Goal: Information Seeking & Learning: Learn about a topic

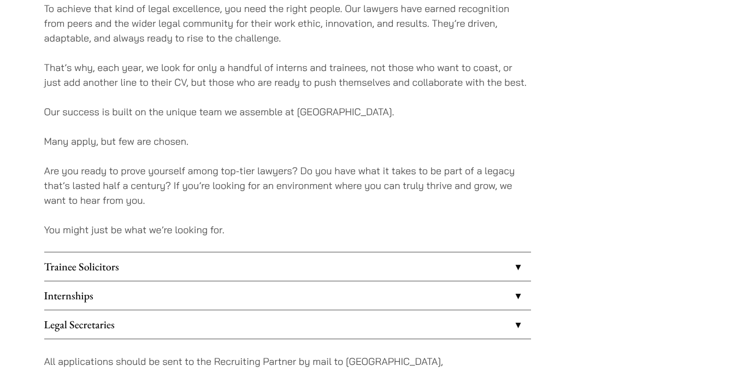
scroll to position [881, 0]
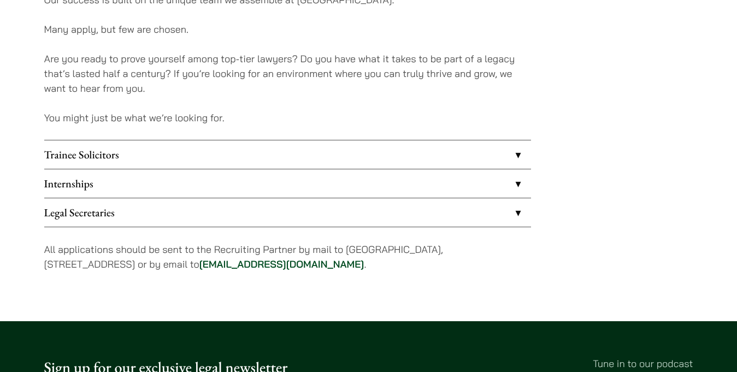
click at [226, 206] on link "Legal Secretaries" at bounding box center [287, 212] width 487 height 28
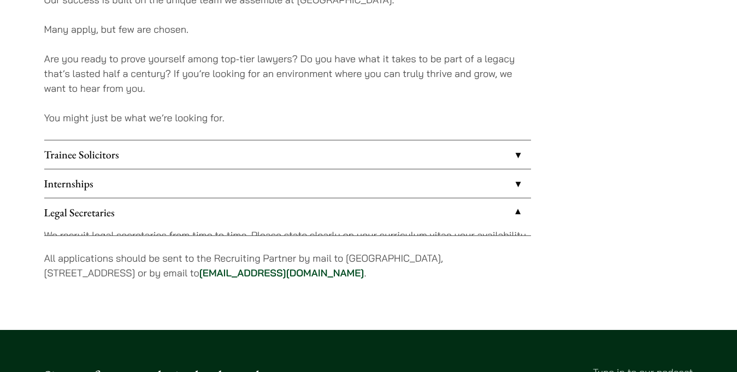
scroll to position [930, 0]
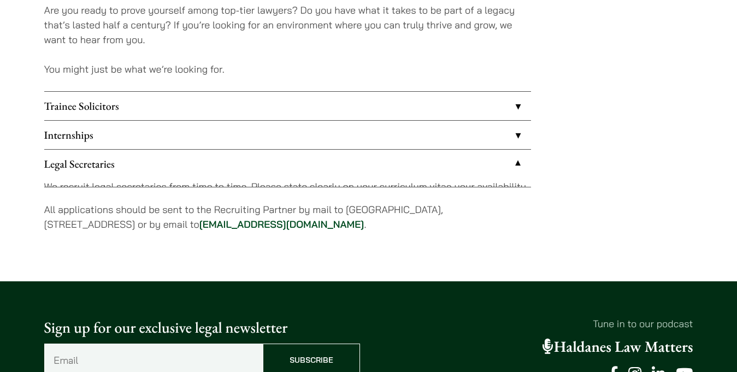
click at [207, 188] on li "Legal Secretaries We recruit legal secretaries from time to time. Please state …" at bounding box center [287, 168] width 487 height 38
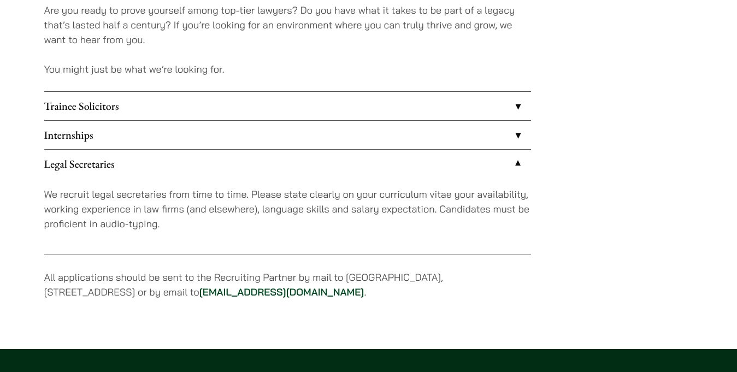
click at [154, 109] on link "Trainee Solicitors" at bounding box center [287, 106] width 487 height 28
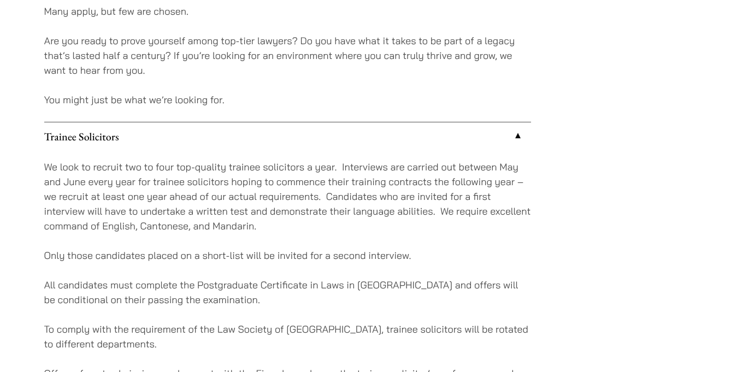
scroll to position [874, 0]
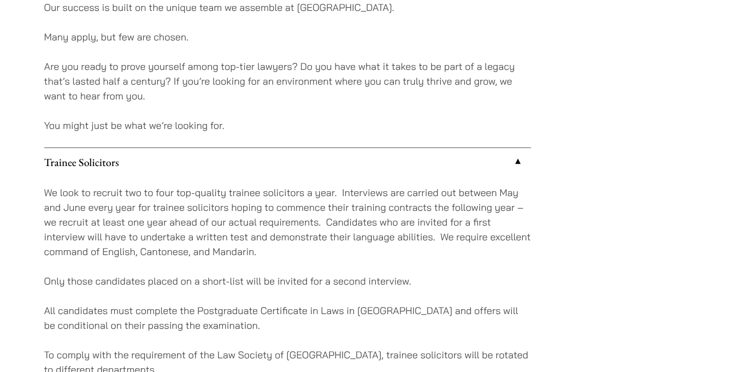
click at [341, 151] on link "Trainee Solicitors" at bounding box center [287, 162] width 487 height 28
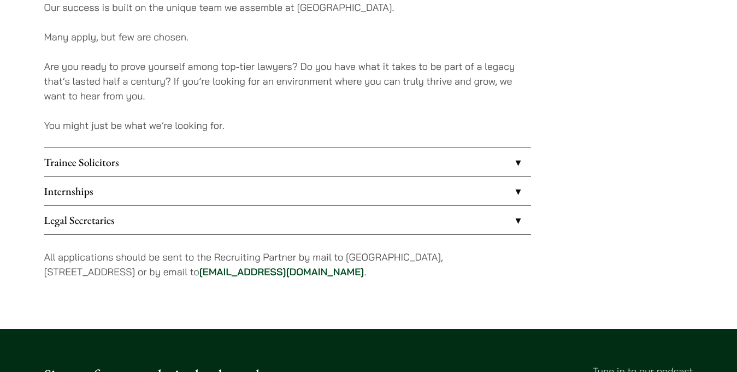
click at [341, 151] on link "Trainee Solicitors" at bounding box center [287, 162] width 487 height 28
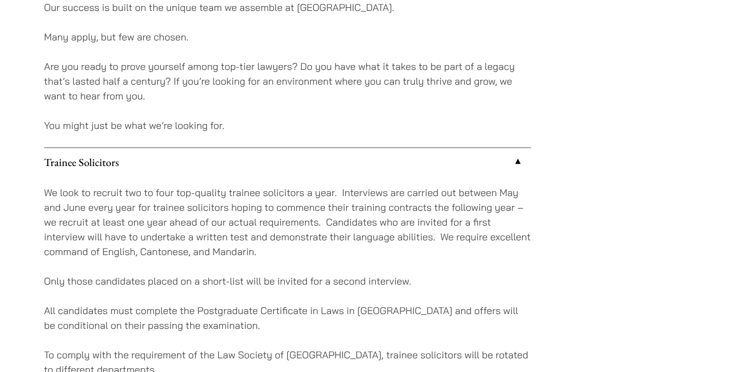
click at [357, 159] on link "Trainee Solicitors" at bounding box center [287, 162] width 487 height 28
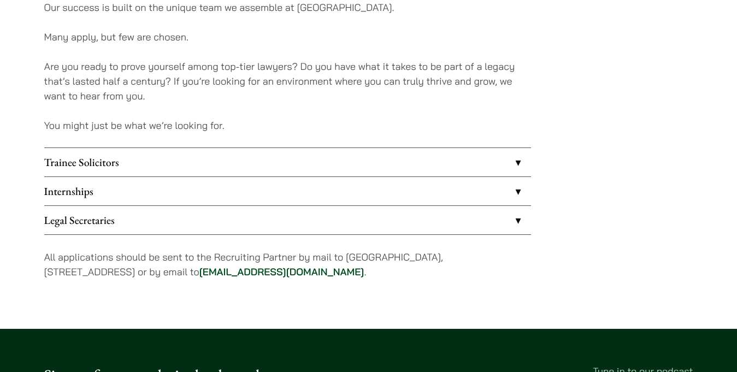
click at [330, 207] on link "Legal Secretaries" at bounding box center [287, 220] width 487 height 28
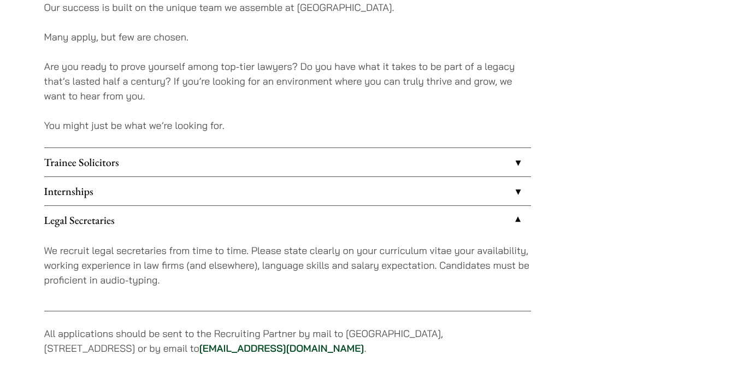
click at [318, 192] on link "Internships" at bounding box center [287, 191] width 487 height 28
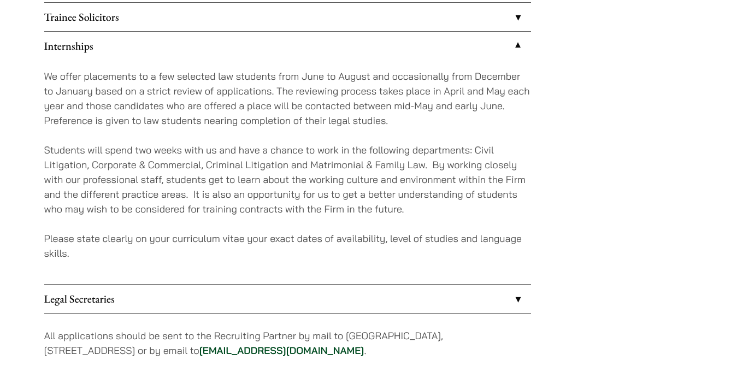
scroll to position [1029, 0]
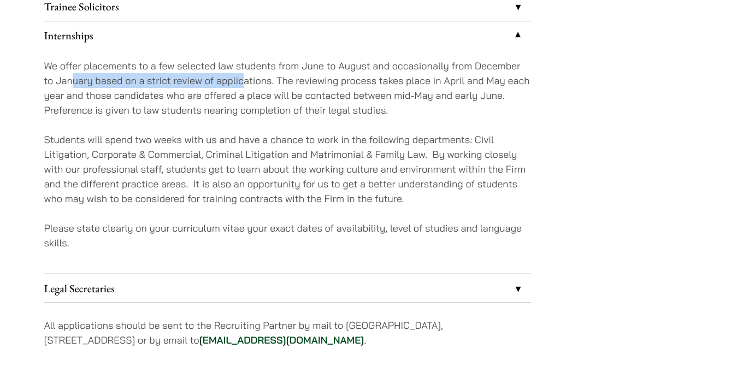
drag, startPoint x: 74, startPoint y: 77, endPoint x: 247, endPoint y: 77, distance: 172.7
click at [247, 77] on p "We offer placements to a few selected law students from June to August and occa…" at bounding box center [287, 87] width 487 height 59
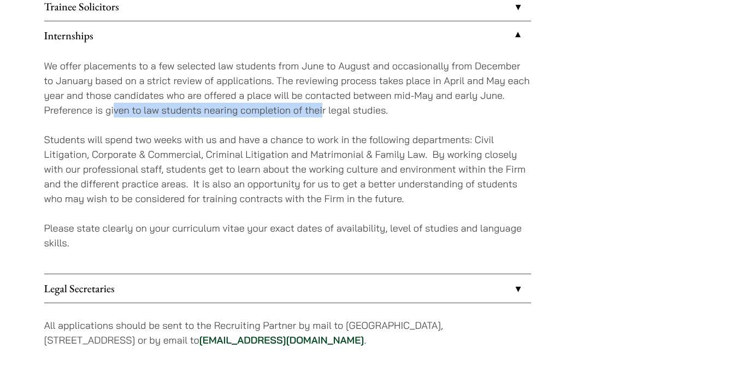
drag, startPoint x: 114, startPoint y: 112, endPoint x: 326, endPoint y: 112, distance: 212.1
click at [326, 112] on p "We offer placements to a few selected law students from June to August and occa…" at bounding box center [287, 87] width 487 height 59
